Goal: Information Seeking & Learning: Check status

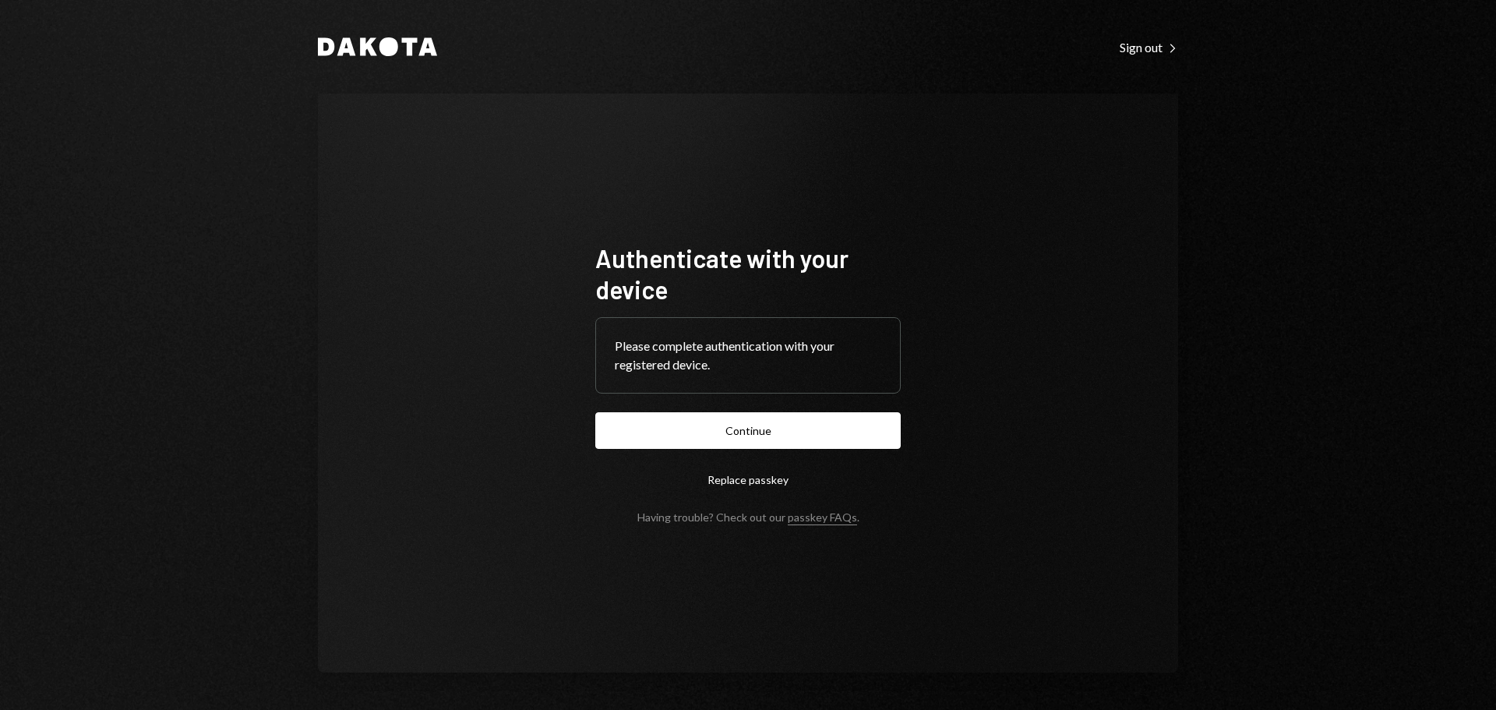
click at [765, 431] on button "Continue" at bounding box center [747, 430] width 305 height 37
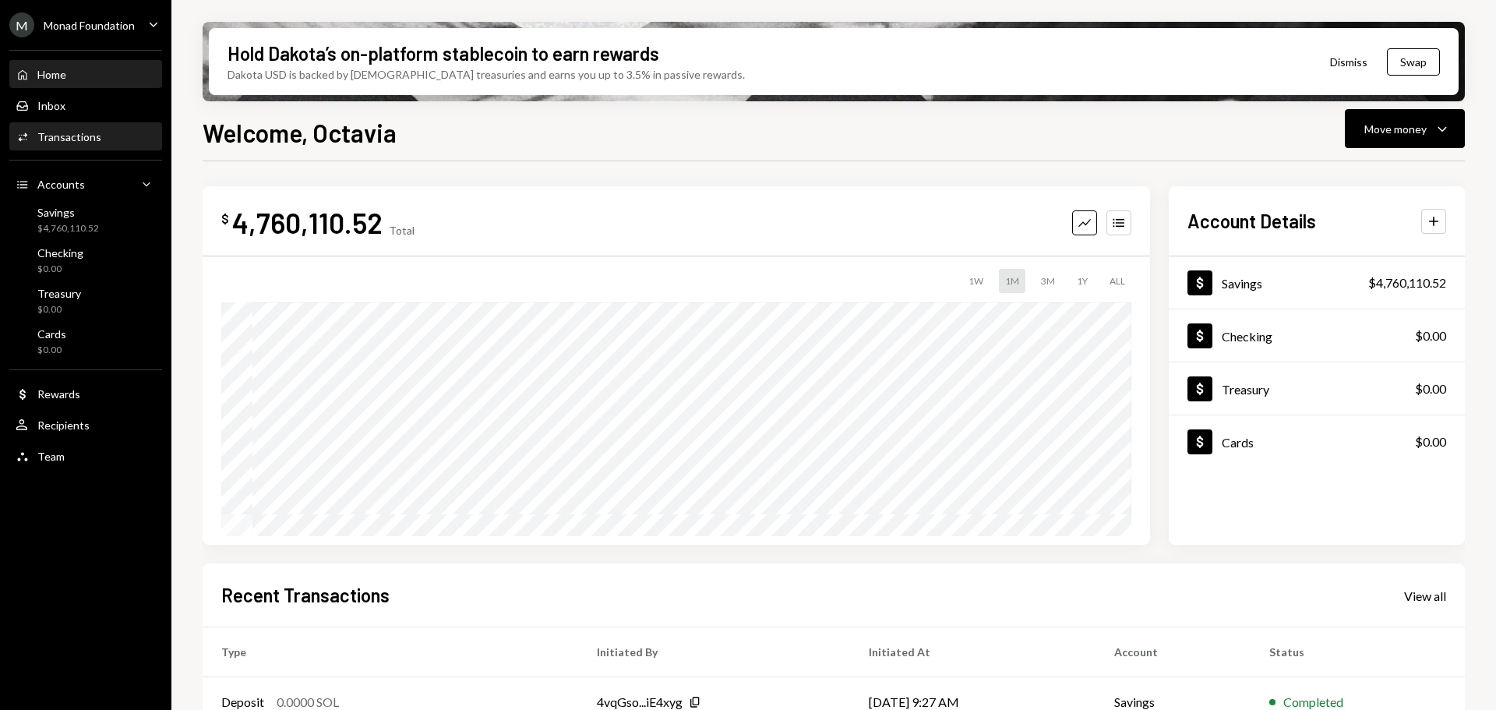
click at [93, 141] on div "Transactions" at bounding box center [69, 136] width 64 height 13
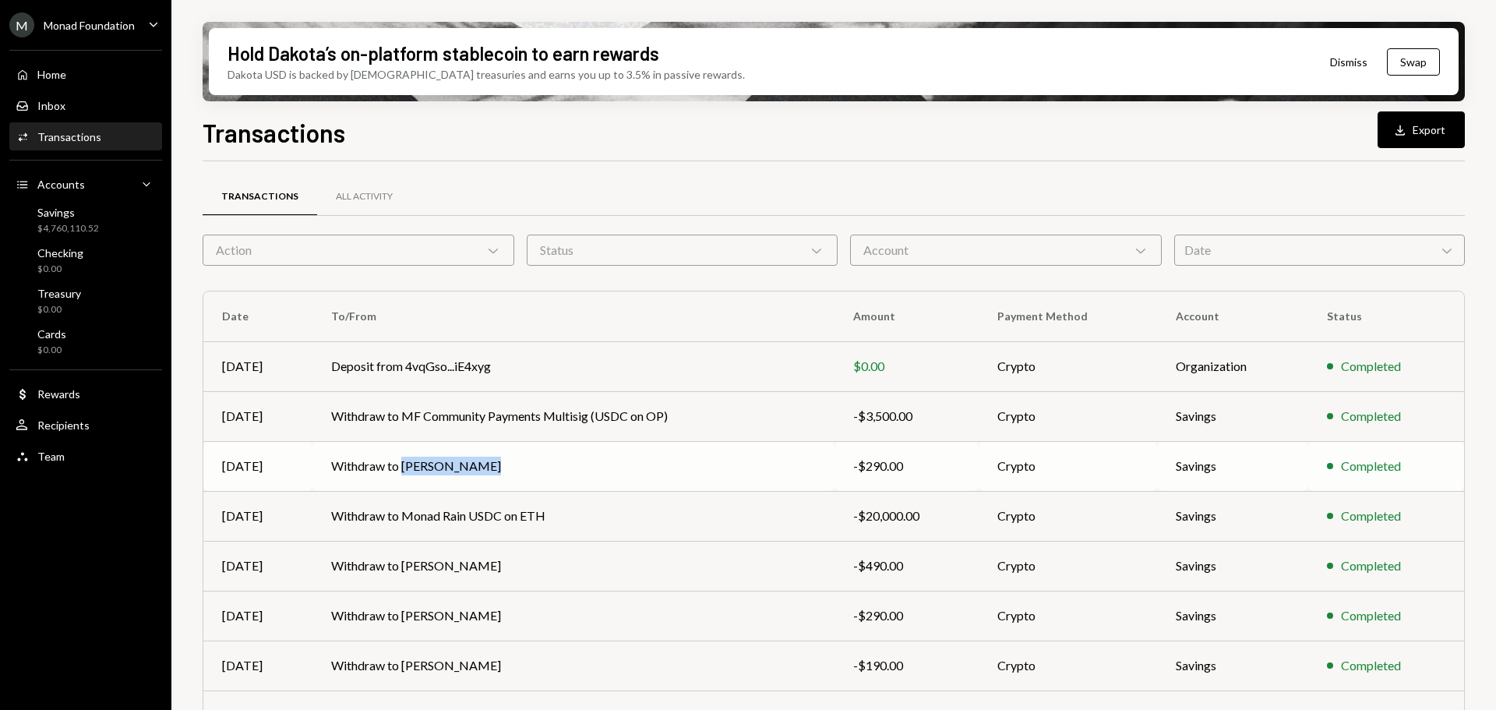
drag, startPoint x: 487, startPoint y: 465, endPoint x: 391, endPoint y: 464, distance: 95.8
click at [399, 466] on td "Withdraw to [PERSON_NAME]" at bounding box center [573, 466] width 522 height 50
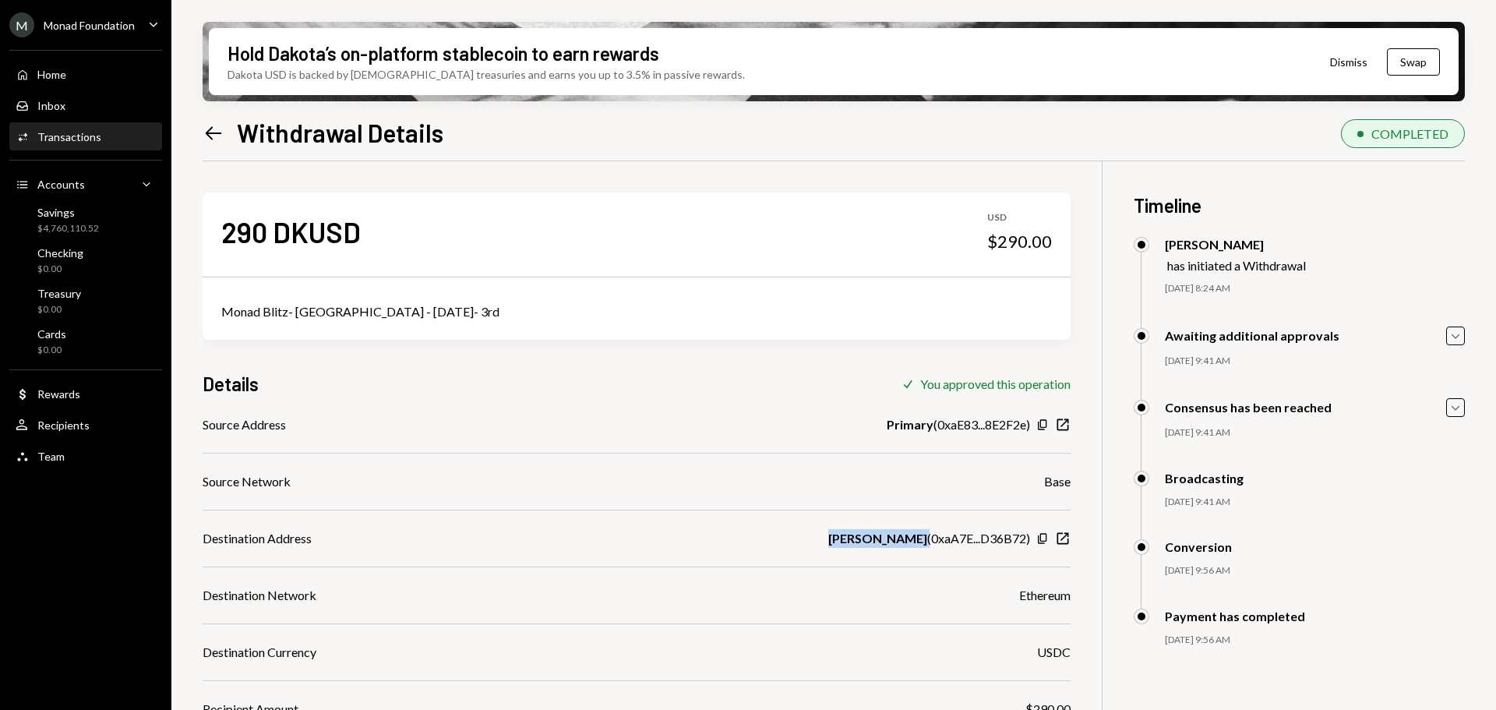
drag, startPoint x: 923, startPoint y: 537, endPoint x: 837, endPoint y: 545, distance: 86.9
click at [838, 545] on div "[PERSON_NAME] ( 0xaA7E...D36B72 )" at bounding box center [929, 538] width 202 height 19
copy b "[PERSON_NAME]"
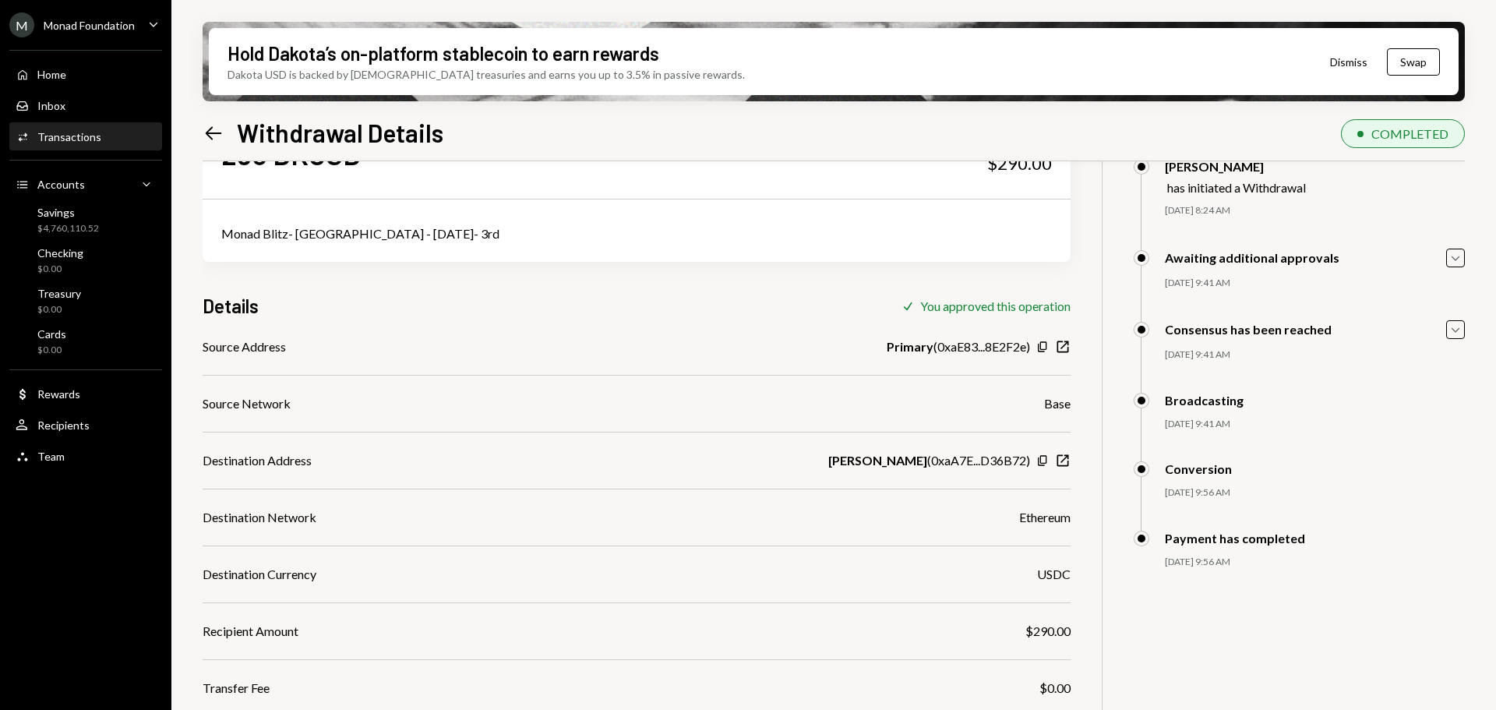
click at [1128, 560] on div "290 DKUSD USD $290.00 Monad Blitz- [GEOGRAPHIC_DATA] - [DATE]- 3rd Details Chec…" at bounding box center [834, 475] width 1262 height 785
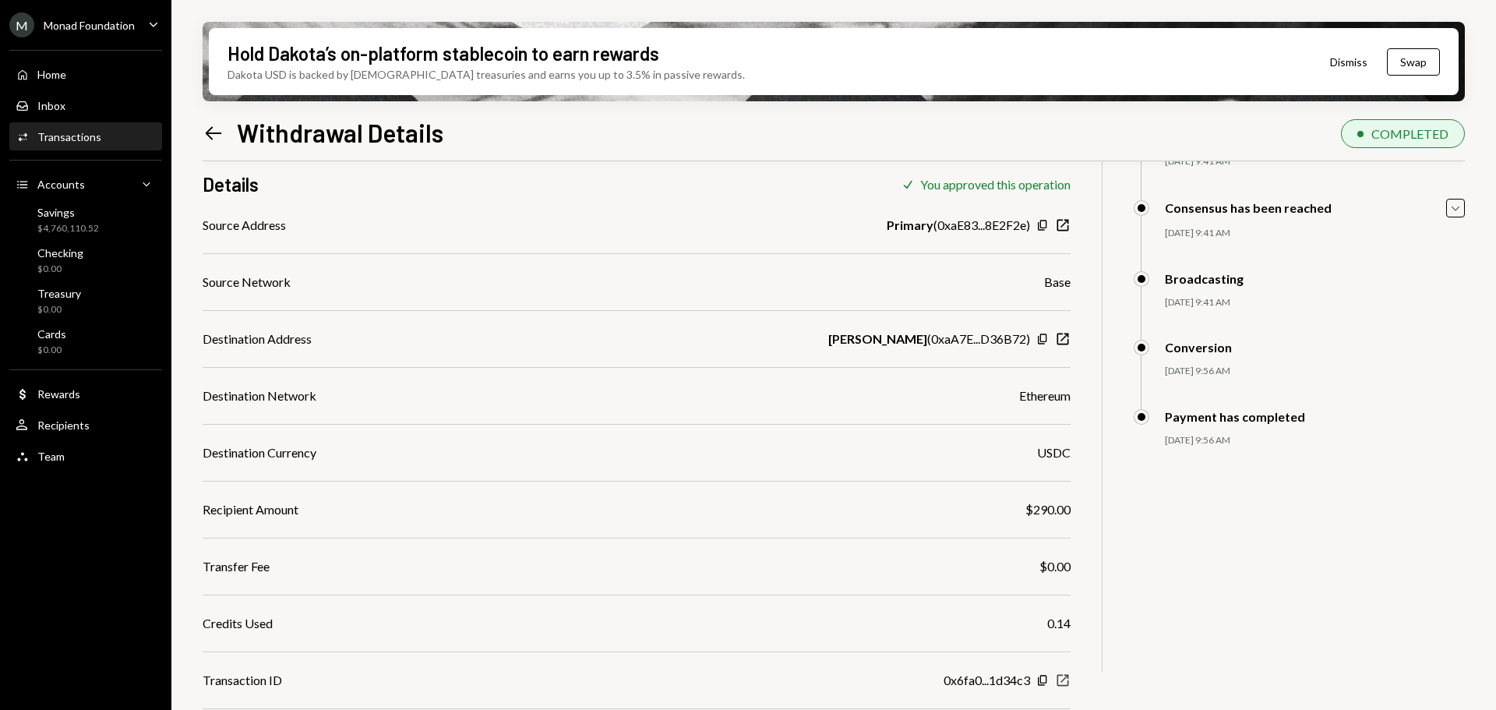
click at [1064, 681] on icon "New Window" at bounding box center [1063, 680] width 16 height 16
click at [1042, 342] on icon "Copy" at bounding box center [1042, 339] width 12 height 12
click at [74, 141] on div "Transactions" at bounding box center [69, 136] width 64 height 13
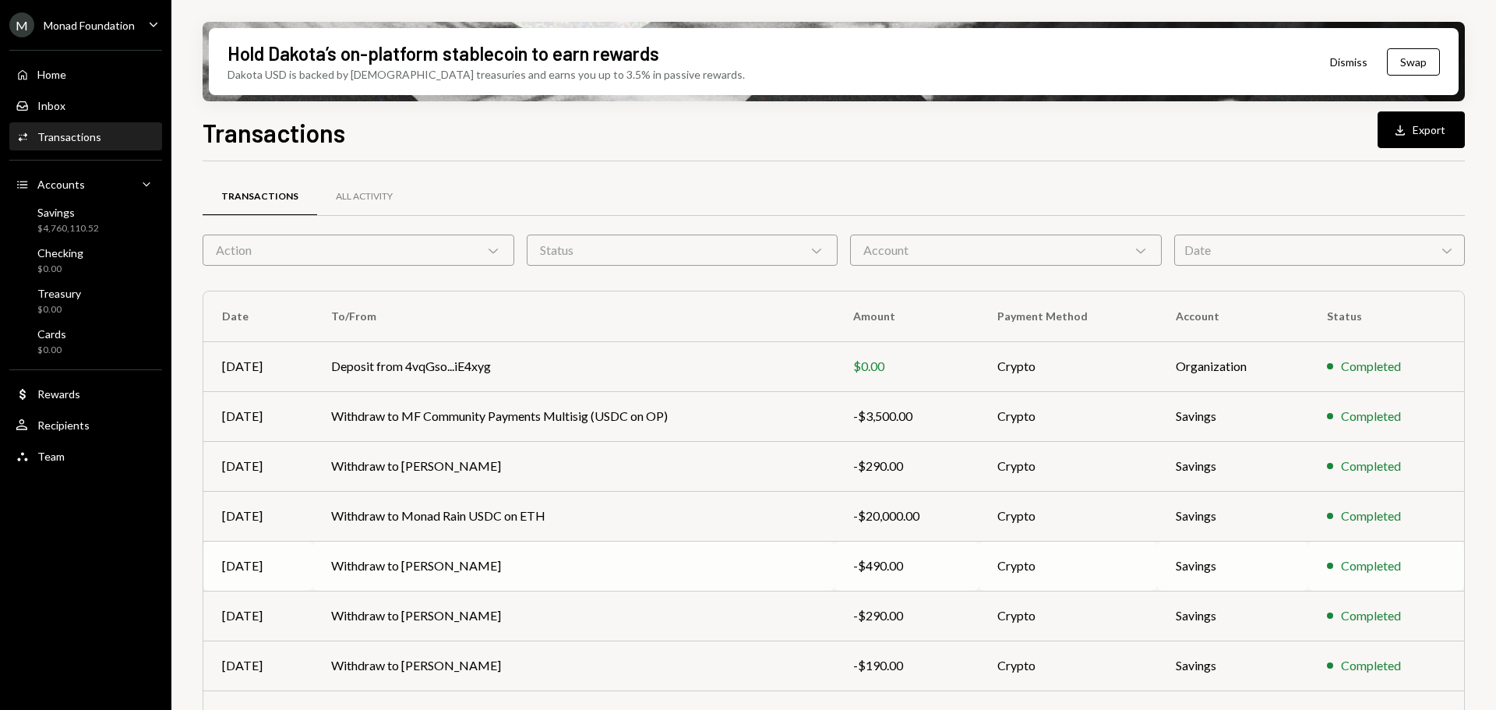
click at [418, 566] on td "Withdraw to [PERSON_NAME]" at bounding box center [573, 566] width 522 height 50
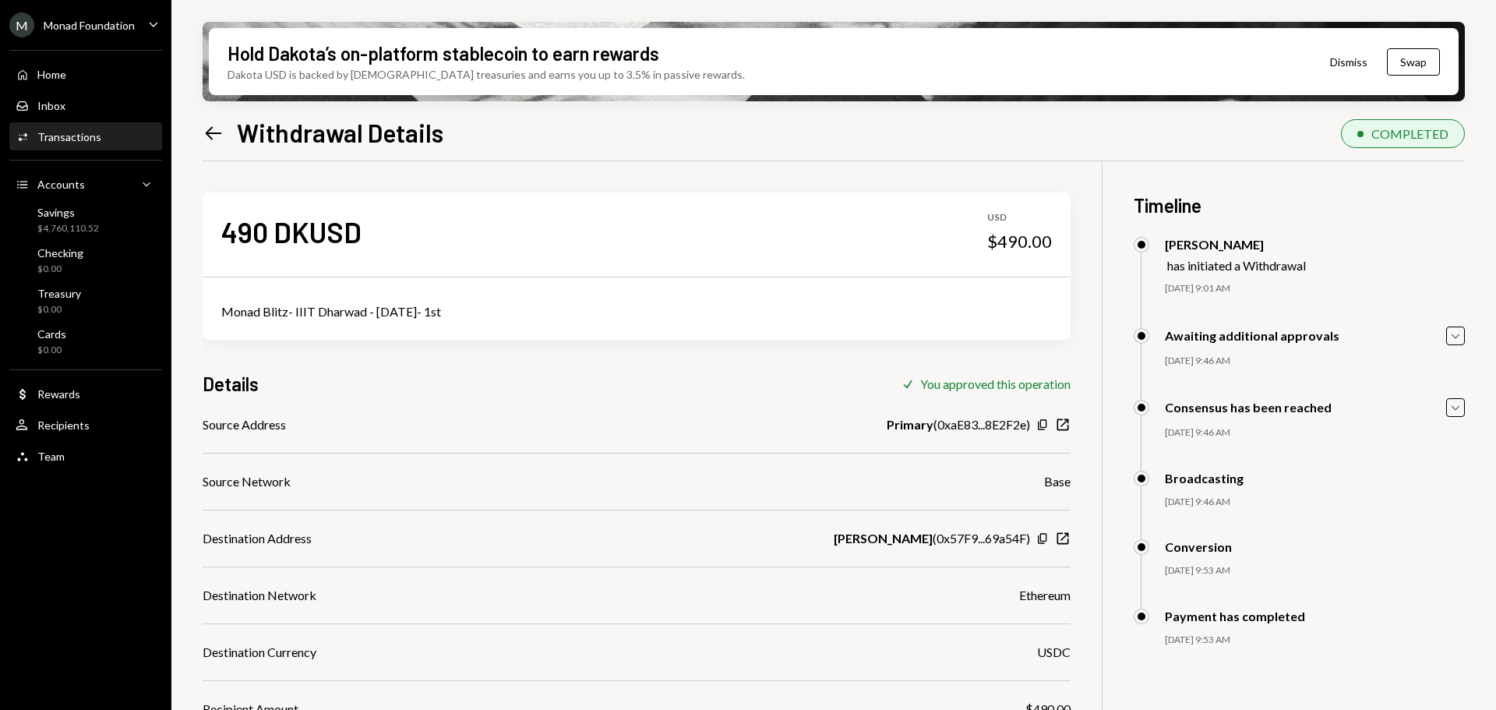
click at [1037, 537] on icon "Copy" at bounding box center [1042, 538] width 12 height 12
click at [96, 137] on div "Transactions" at bounding box center [69, 136] width 64 height 13
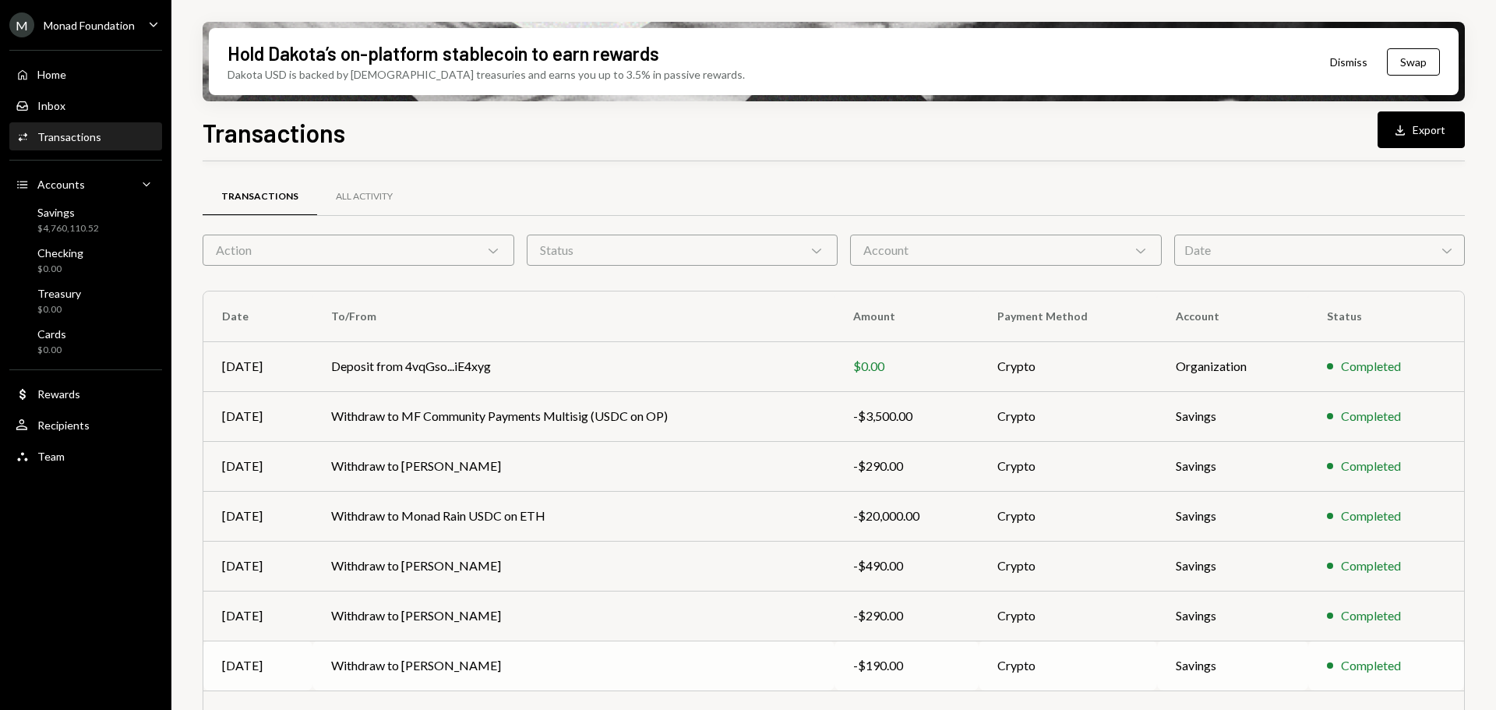
scroll to position [156, 0]
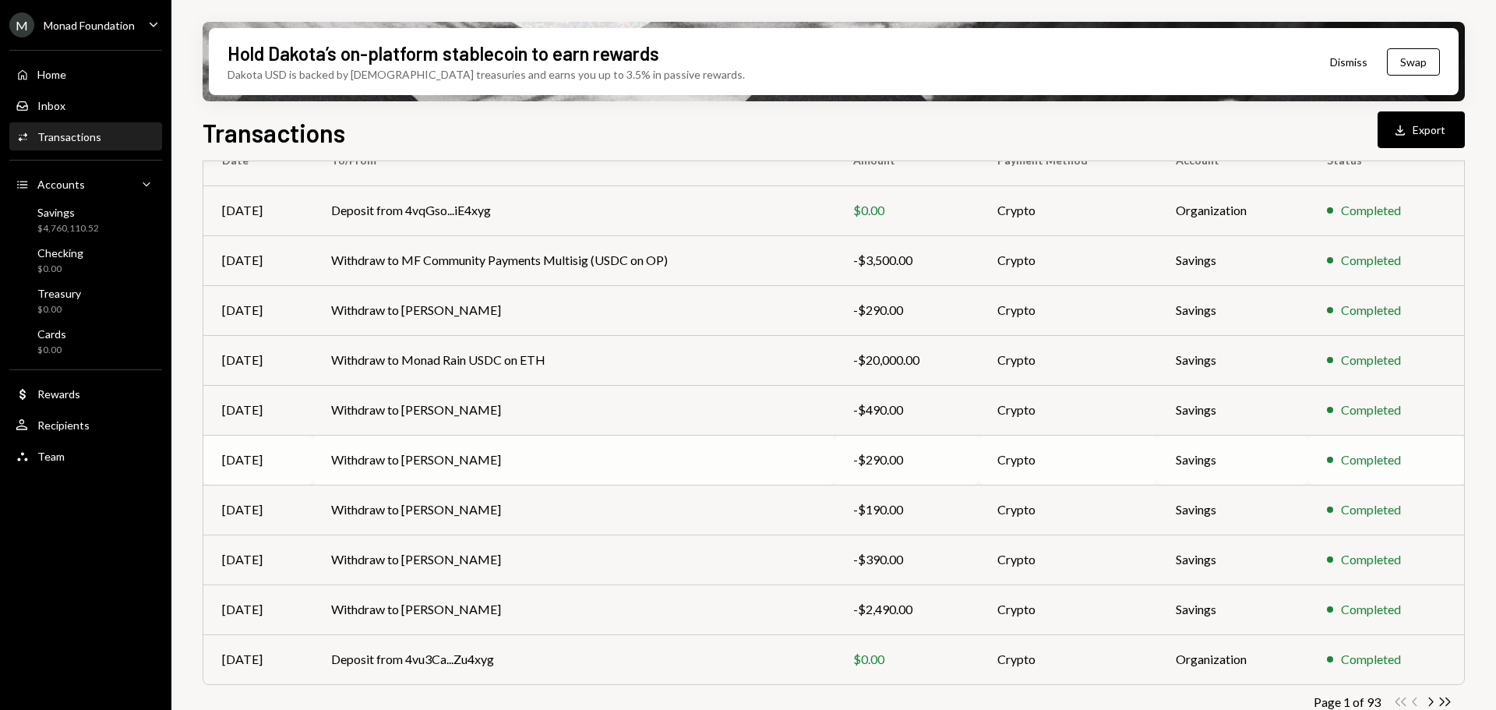
click at [407, 450] on td "Withdraw to [PERSON_NAME]" at bounding box center [573, 460] width 522 height 50
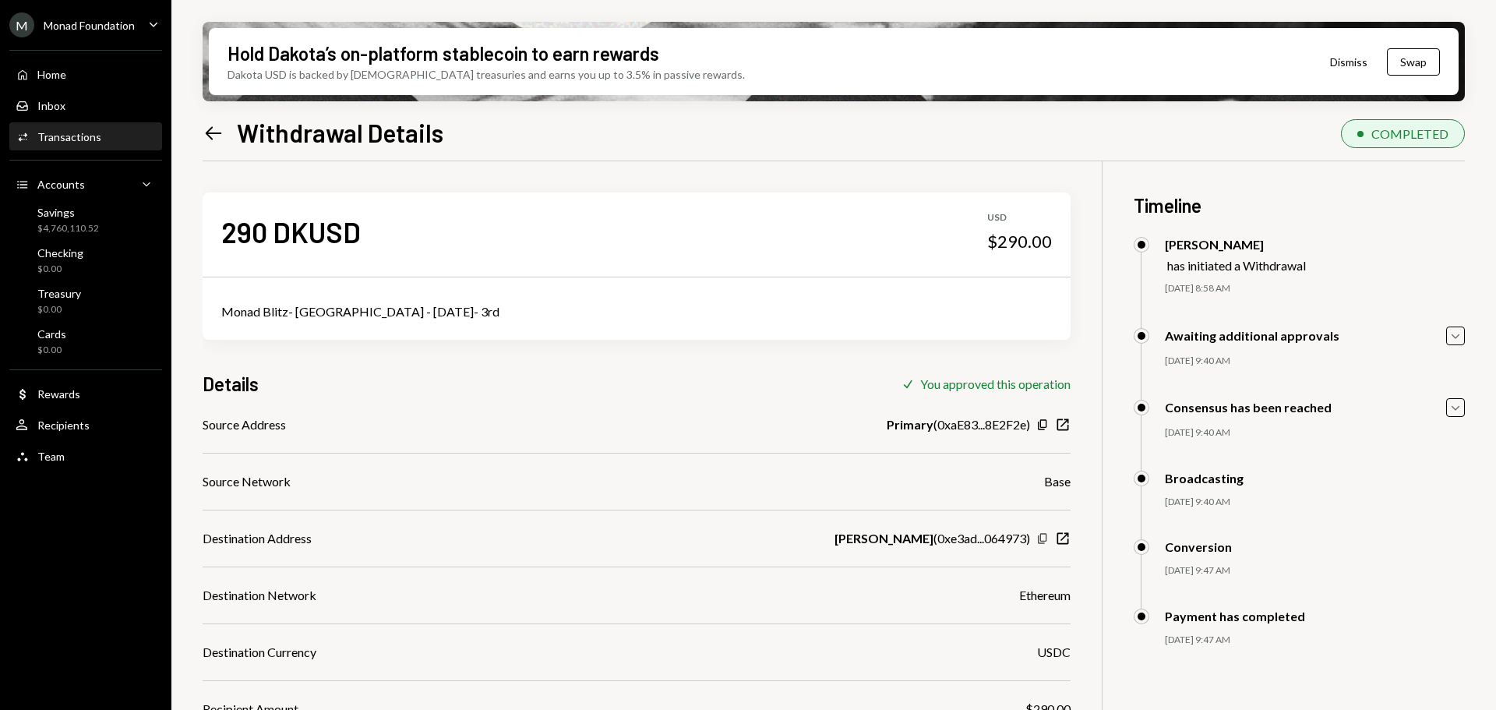
click at [1042, 542] on icon "Copy" at bounding box center [1042, 538] width 12 height 12
click at [99, 132] on div "Activities Transactions" at bounding box center [86, 137] width 140 height 14
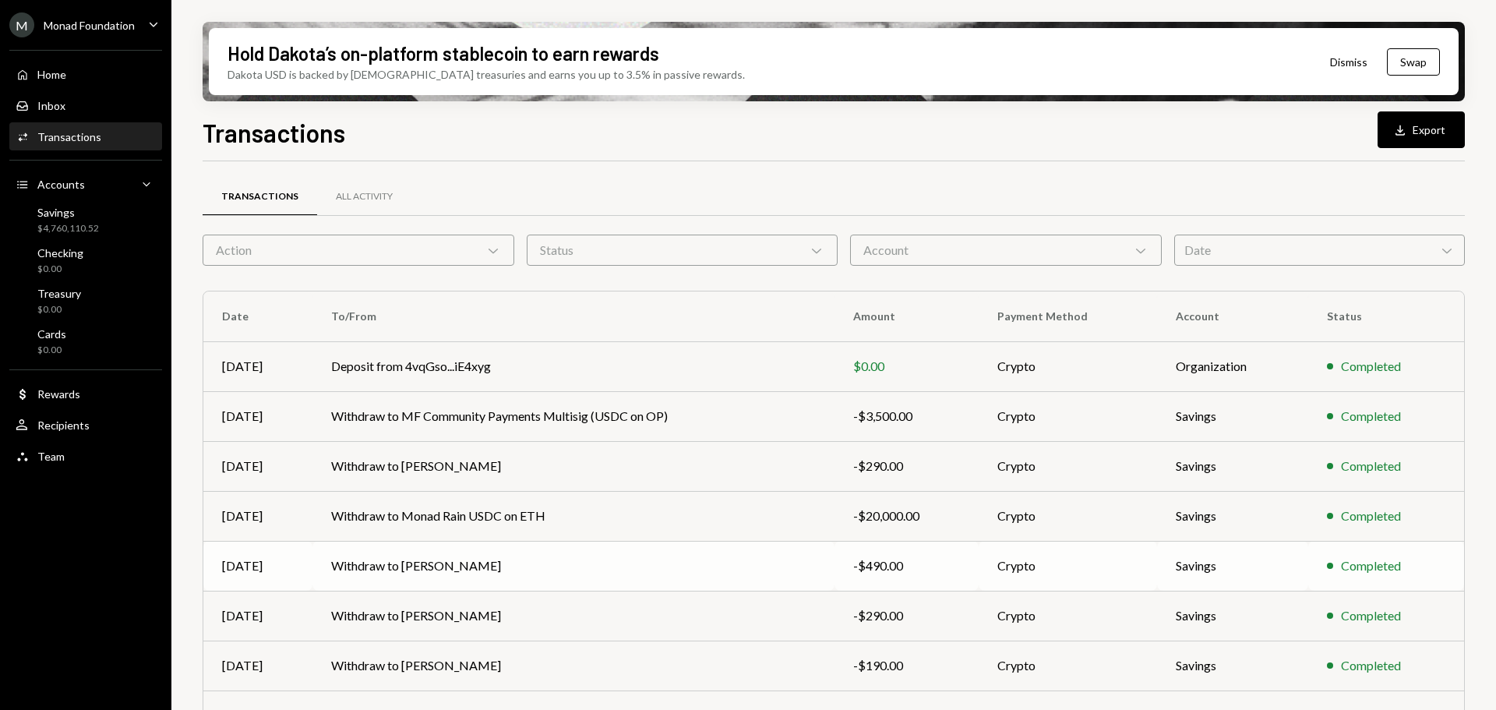
scroll to position [156, 0]
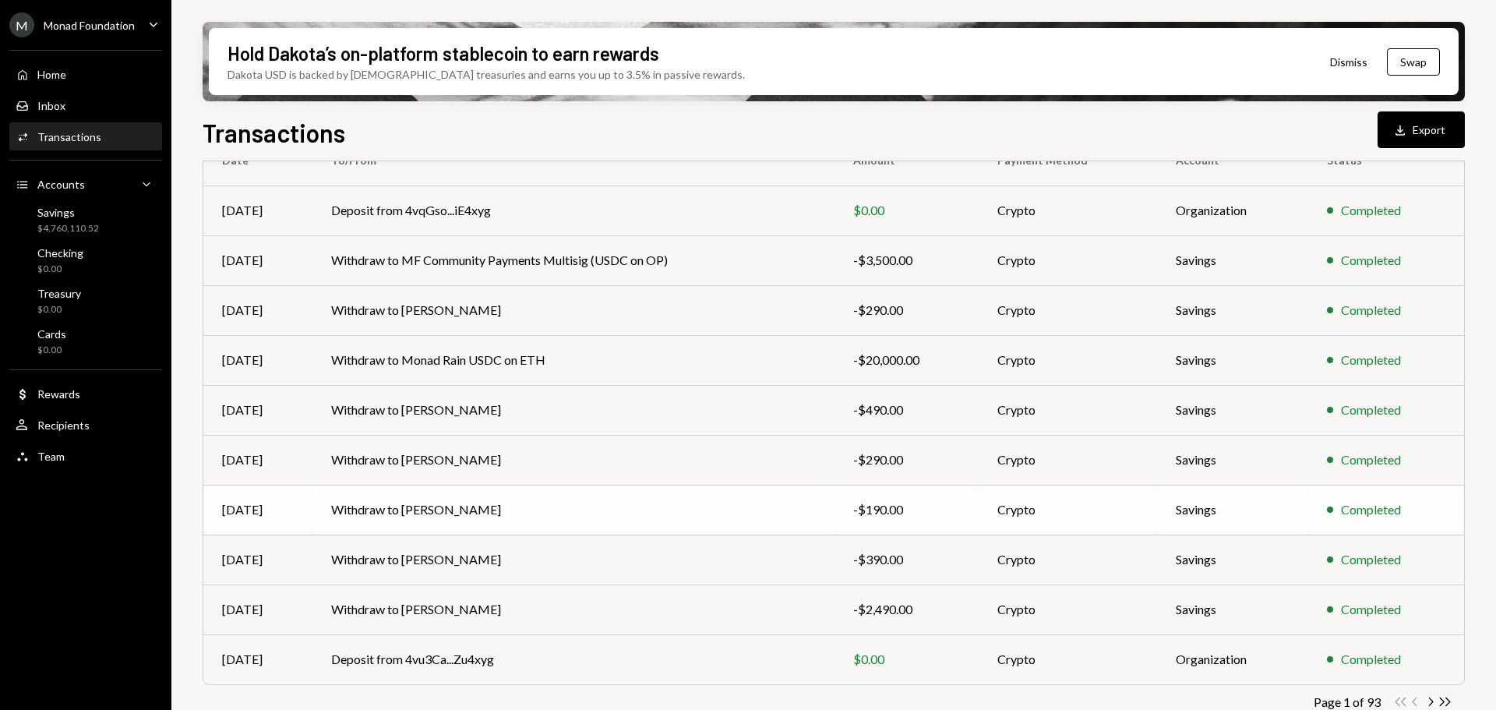
click at [457, 512] on td "Withdraw to [PERSON_NAME]" at bounding box center [573, 510] width 522 height 50
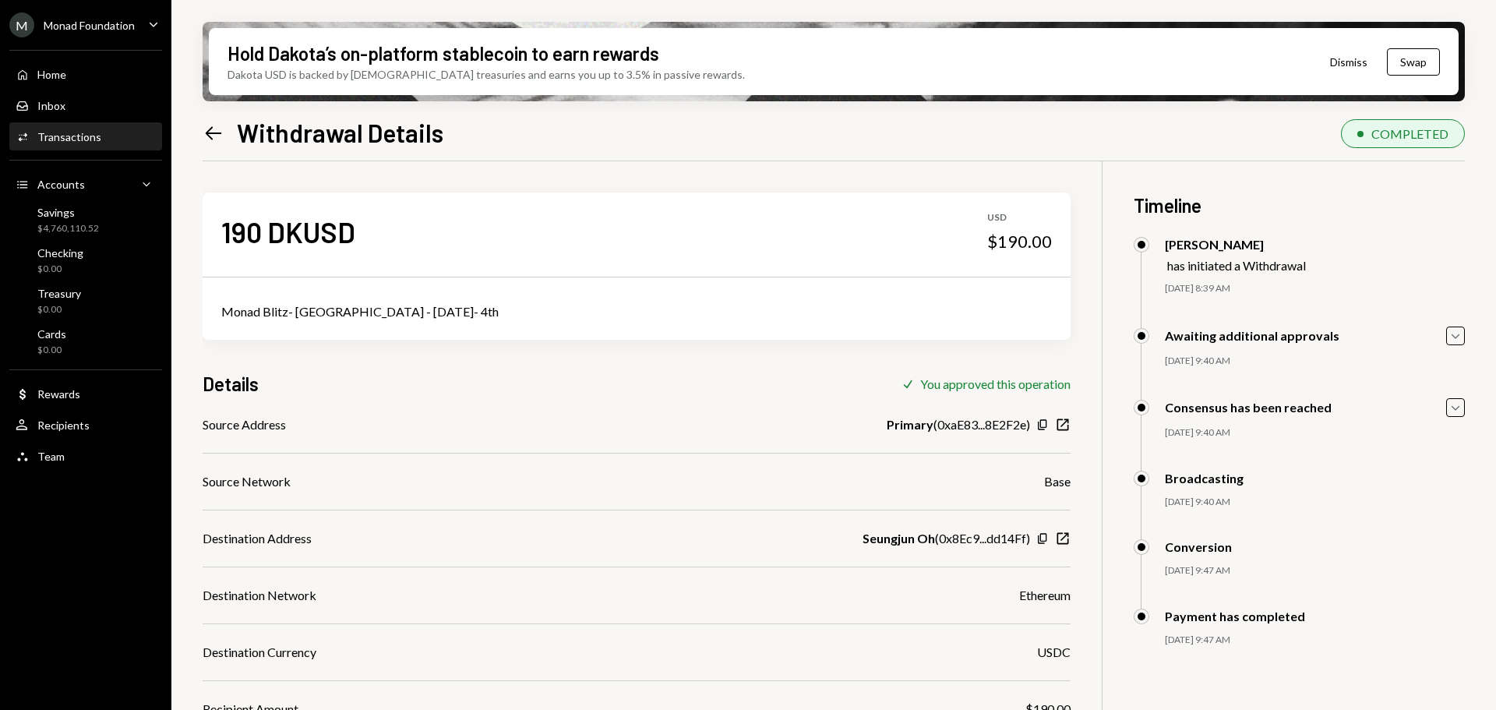
drag, startPoint x: 1040, startPoint y: 538, endPoint x: 979, endPoint y: 489, distance: 79.2
click at [1039, 538] on icon "button" at bounding box center [1042, 538] width 9 height 10
click at [93, 136] on div "Transactions" at bounding box center [69, 136] width 64 height 13
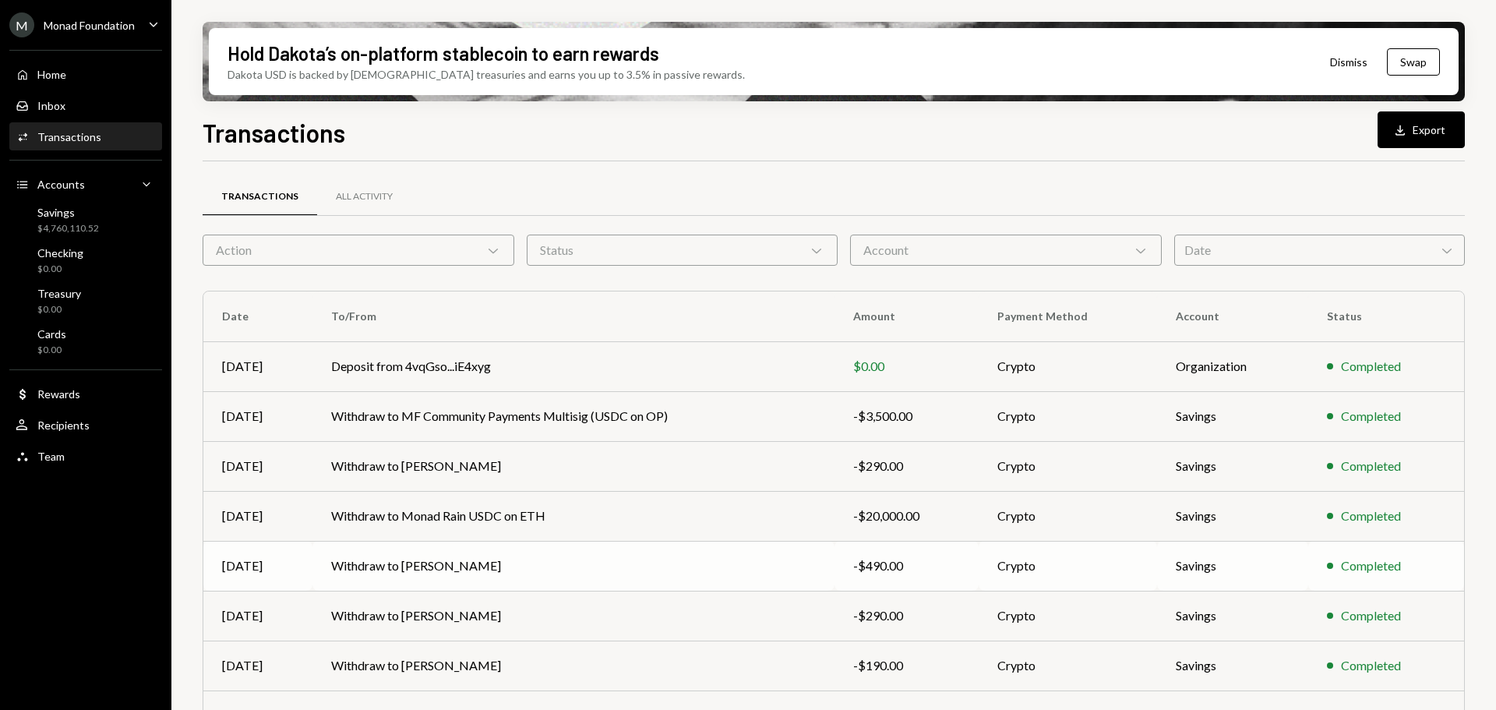
scroll to position [178, 0]
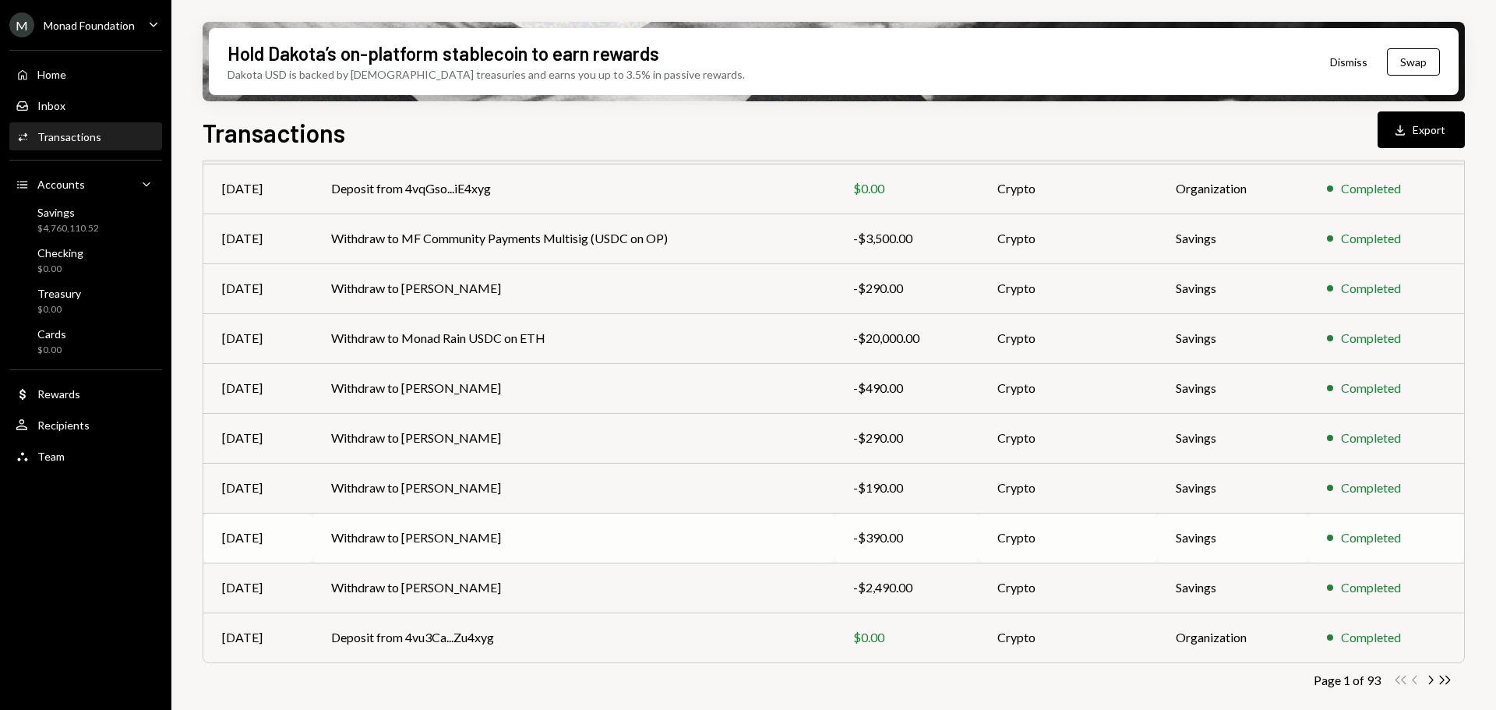
click at [465, 535] on td "Withdraw to [PERSON_NAME]" at bounding box center [573, 538] width 522 height 50
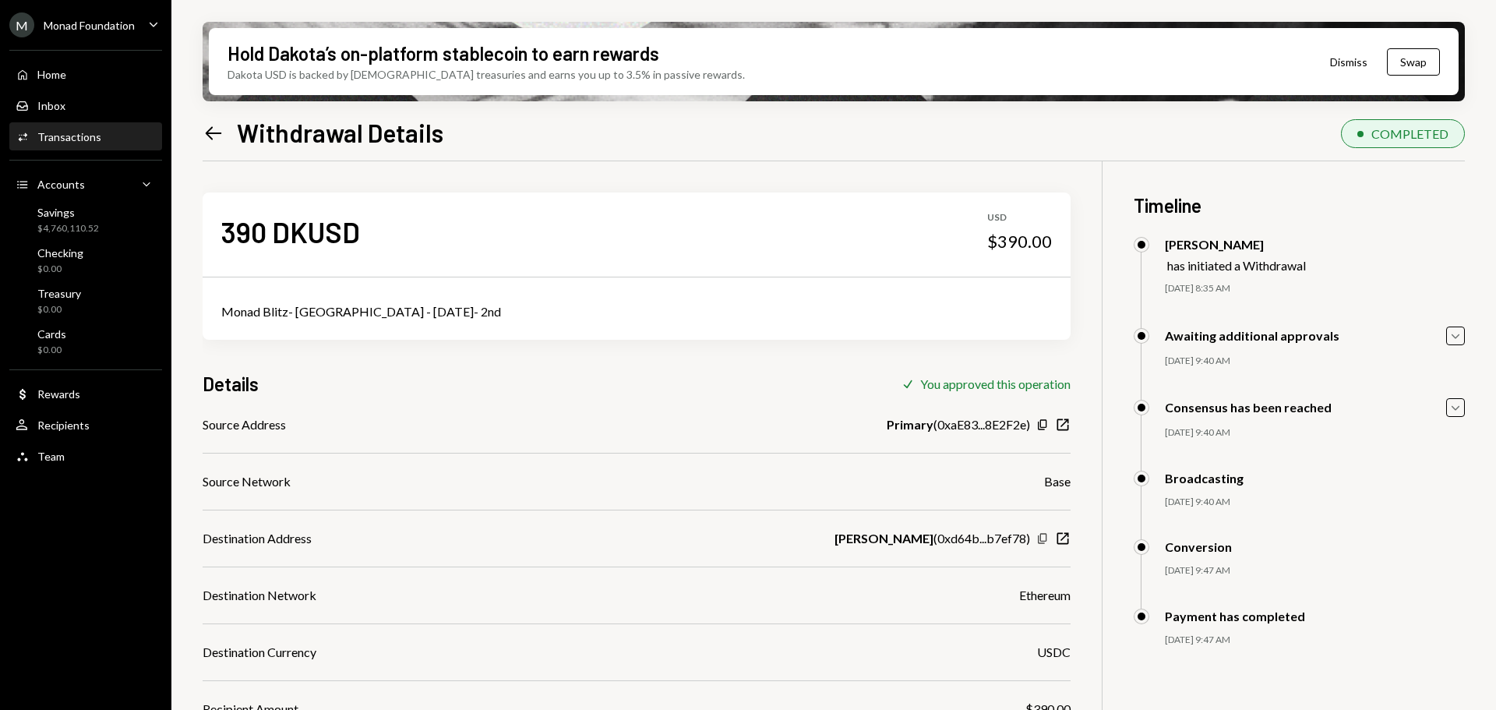
click at [1038, 538] on icon "Copy" at bounding box center [1042, 538] width 12 height 12
